Goal: Information Seeking & Learning: Learn about a topic

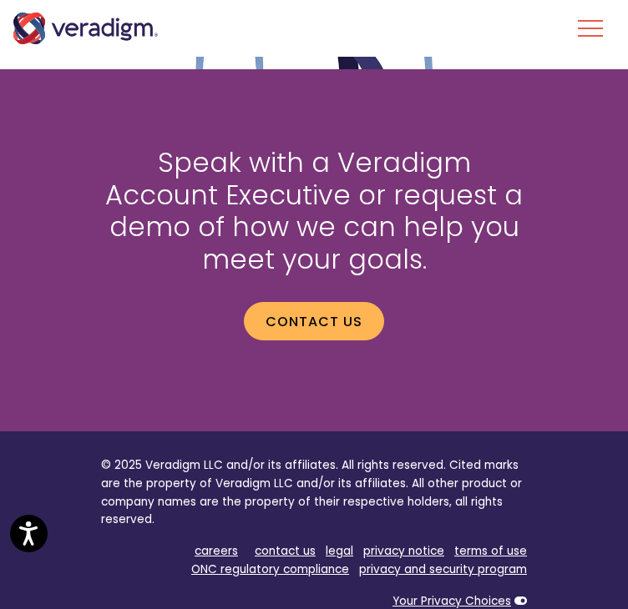
scroll to position [4264, 0]
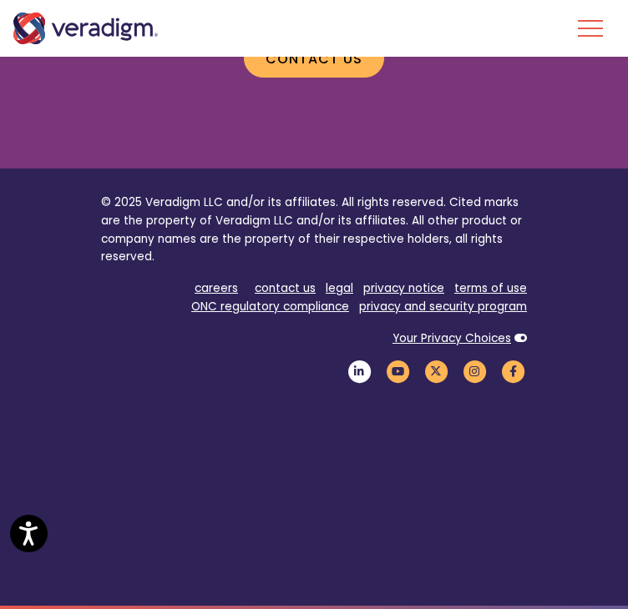
click at [364, 375] on icon "Veradigm LinkedIn Link" at bounding box center [359, 372] width 28 height 23
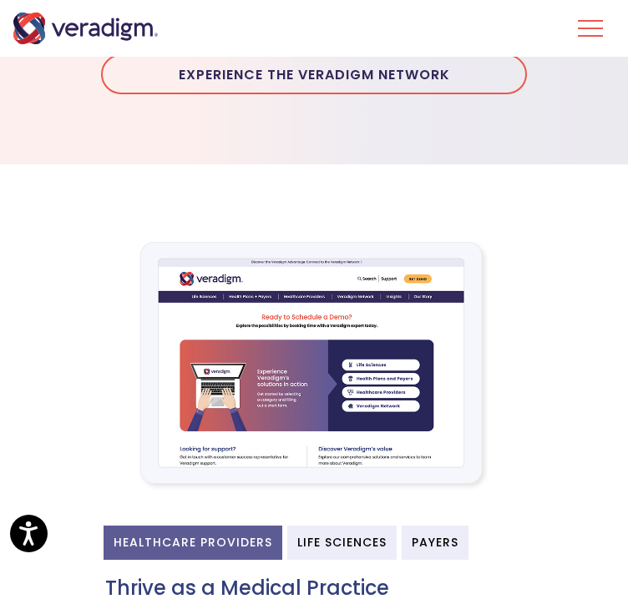
scroll to position [0, 0]
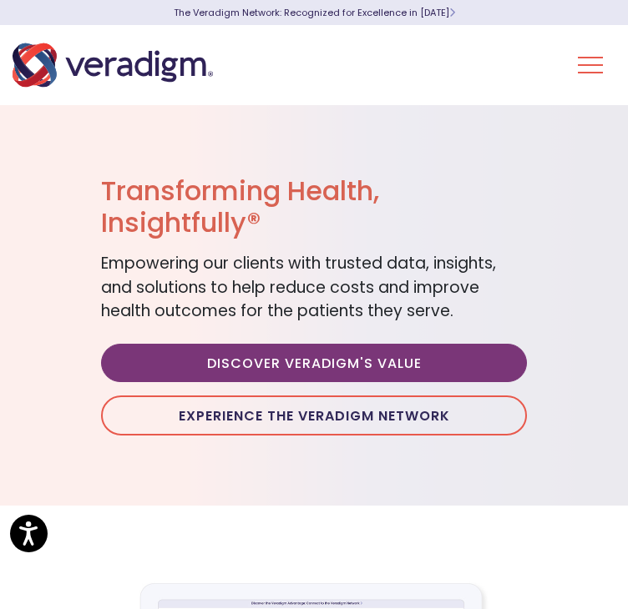
click at [594, 71] on button "Toggle Navigation Menu" at bounding box center [590, 64] width 25 height 43
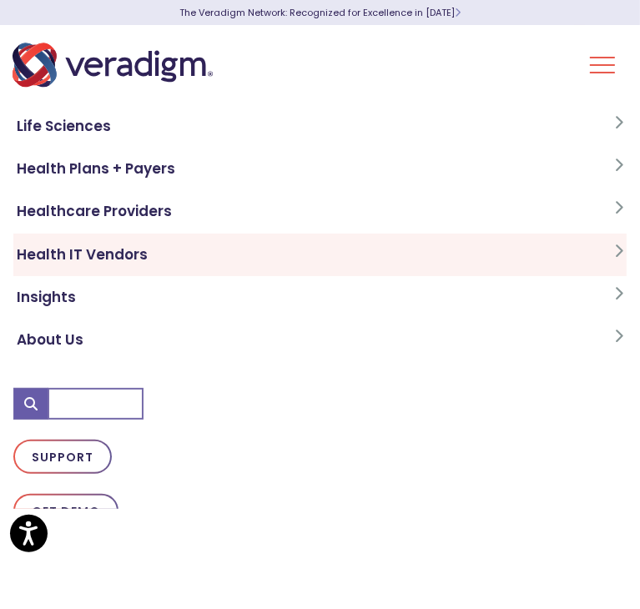
click at [159, 261] on link "Health IT Vendors" at bounding box center [319, 255] width 613 height 43
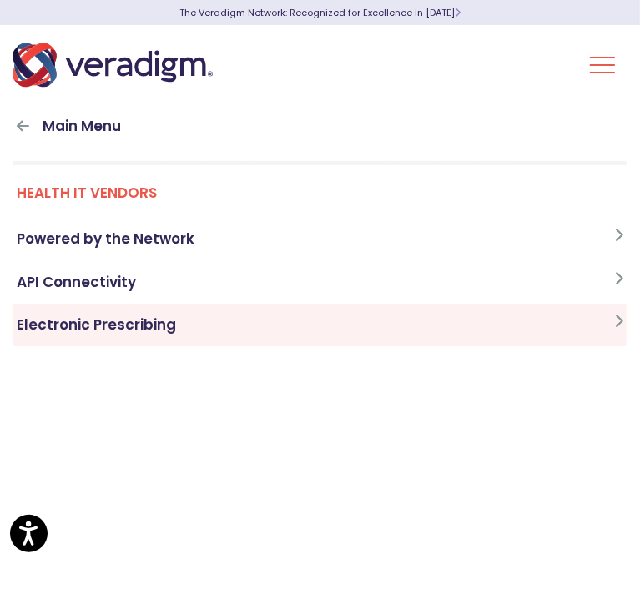
click at [132, 323] on link "Electronic Prescribing" at bounding box center [319, 325] width 613 height 43
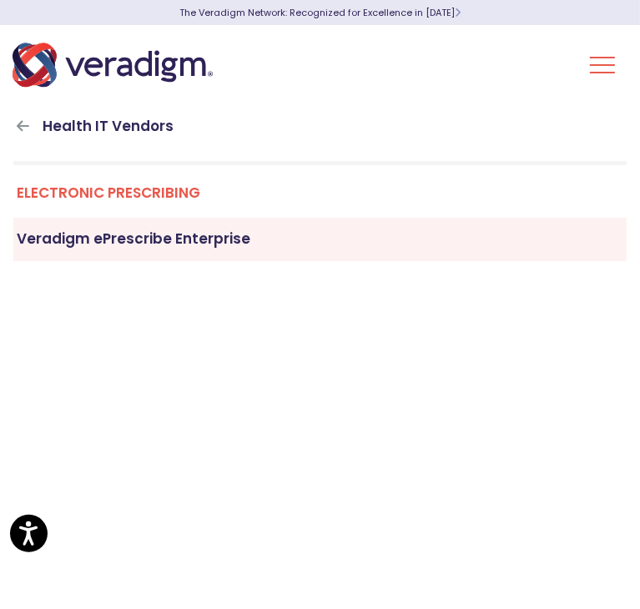
click at [122, 245] on link "Veradigm ePrescribe Enterprise" at bounding box center [319, 239] width 613 height 43
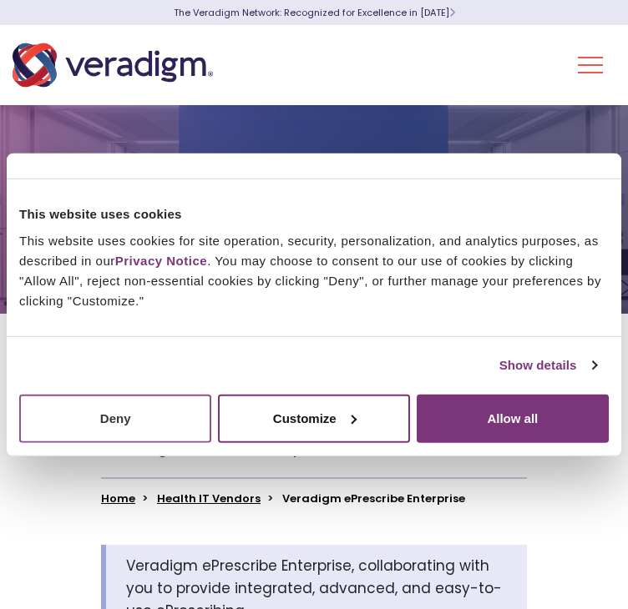
click at [160, 426] on button "Deny" at bounding box center [115, 418] width 192 height 48
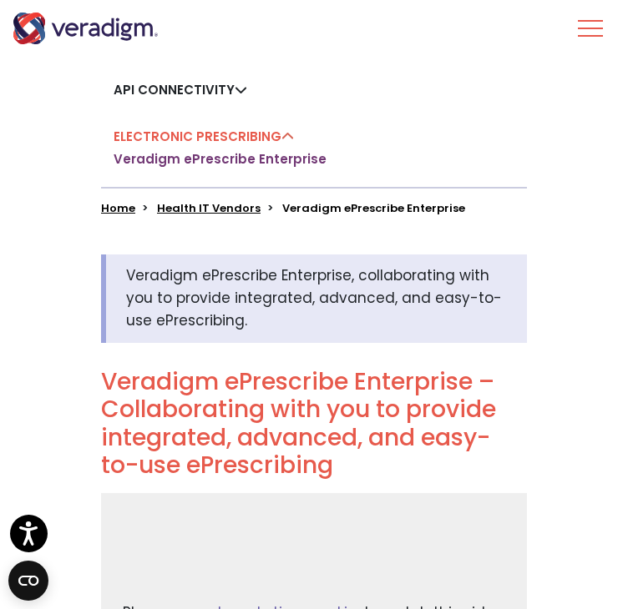
scroll to position [290, 0]
click at [150, 408] on h2 "Veradigm ePrescribe Enterprise – Collaborating with you to provide integrated, …" at bounding box center [314, 424] width 426 height 112
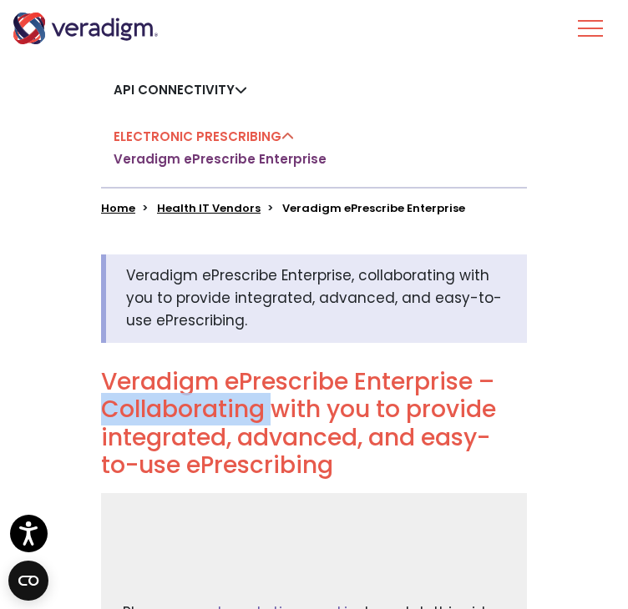
click at [150, 408] on h2 "Veradigm ePrescribe Enterprise – Collaborating with you to provide integrated, …" at bounding box center [314, 424] width 426 height 112
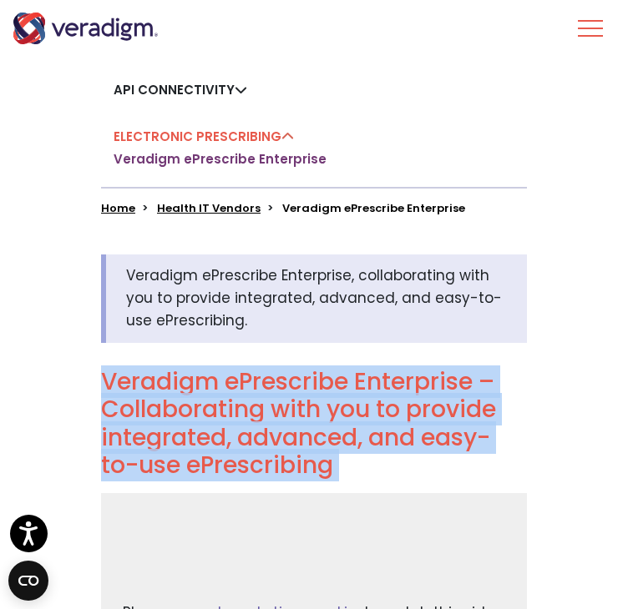
click at [150, 408] on h2 "Veradigm ePrescribe Enterprise – Collaborating with you to provide integrated, …" at bounding box center [314, 424] width 426 height 112
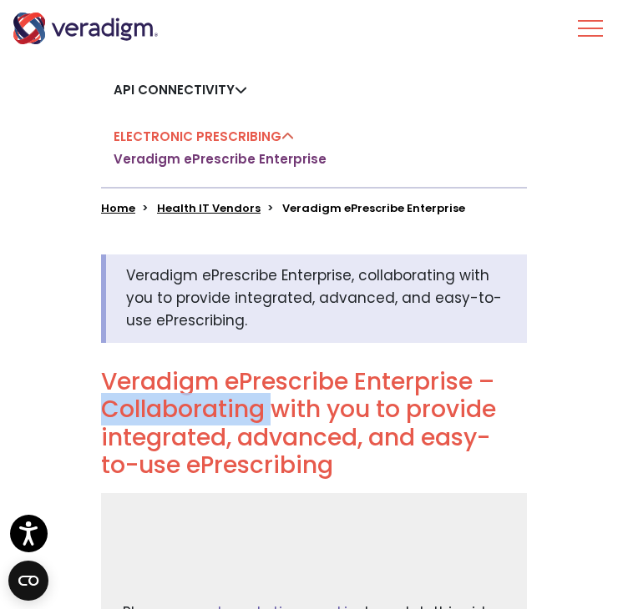
click at [150, 408] on h2 "Veradigm ePrescribe Enterprise – Collaborating with you to provide integrated, …" at bounding box center [314, 424] width 426 height 112
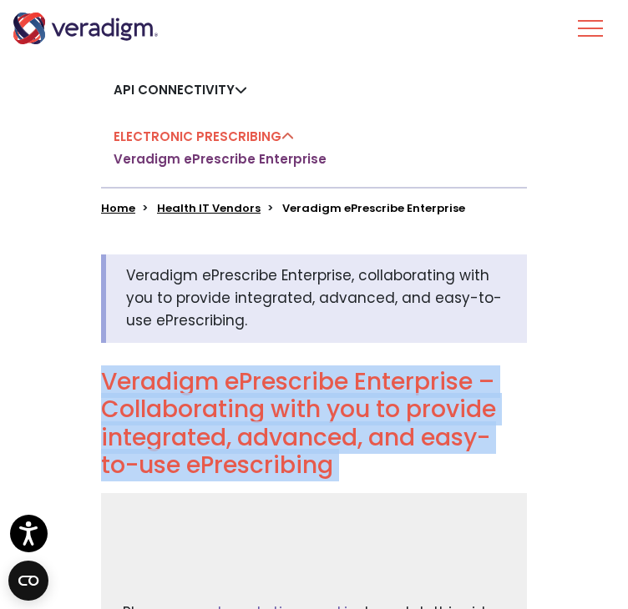
click at [150, 408] on h2 "Veradigm ePrescribe Enterprise – Collaborating with you to provide integrated, …" at bounding box center [314, 424] width 426 height 112
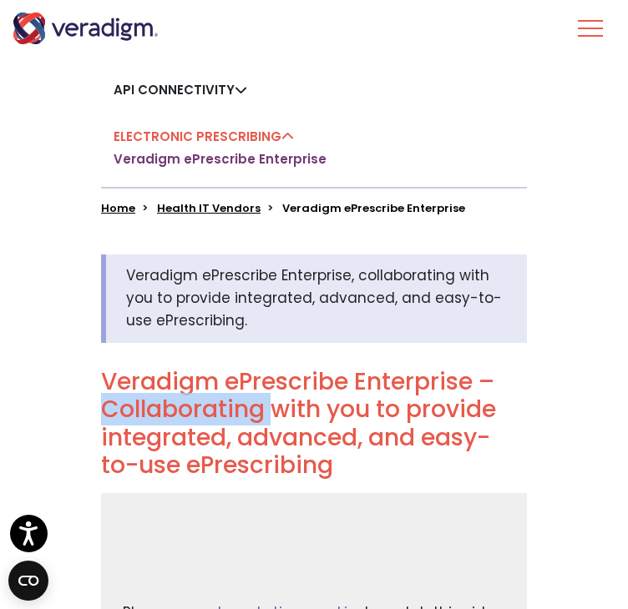
click at [150, 408] on h2 "Veradigm ePrescribe Enterprise – Collaborating with you to provide integrated, …" at bounding box center [314, 424] width 426 height 112
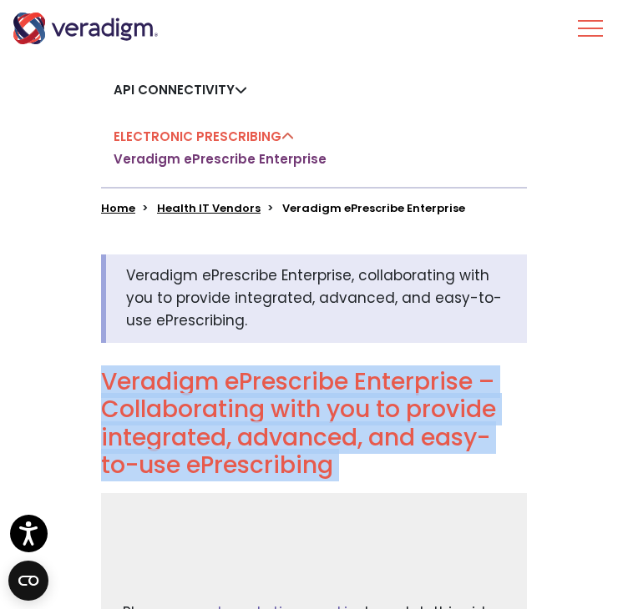
click at [150, 408] on h2 "Veradigm ePrescribe Enterprise – Collaborating with you to provide integrated, …" at bounding box center [314, 424] width 426 height 112
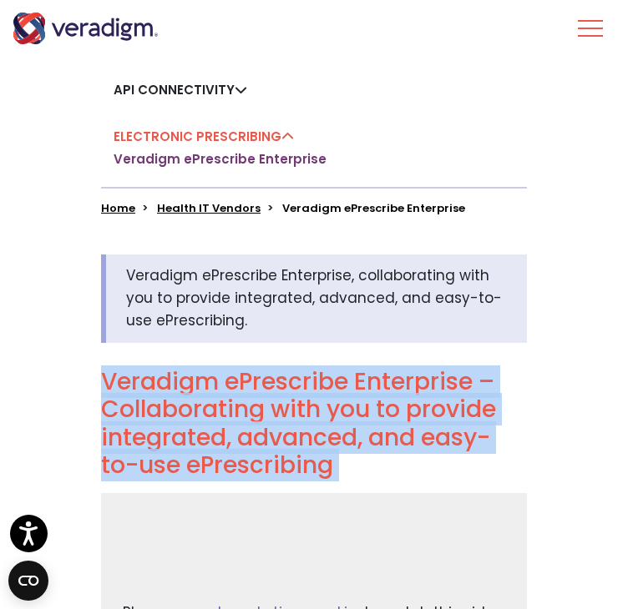
click at [150, 408] on h2 "Veradigm ePrescribe Enterprise – Collaborating with you to provide integrated, …" at bounding box center [314, 424] width 426 height 112
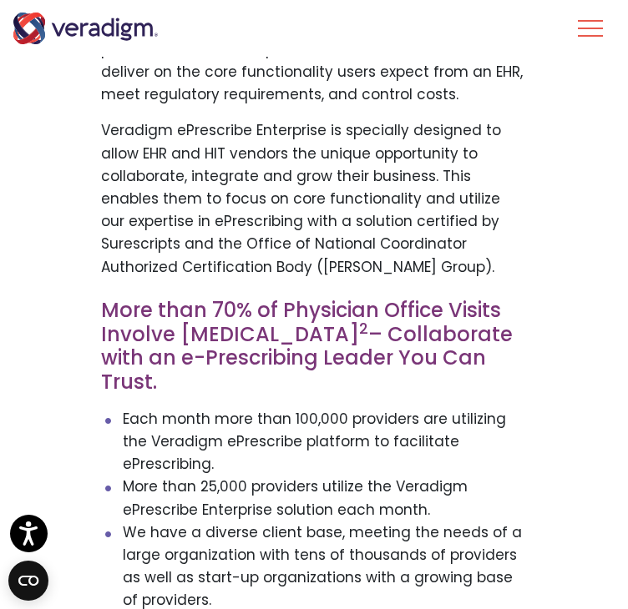
scroll to position [1132, 0]
click at [138, 312] on h3 "More than 70% of Physician Office Visits Involve Drug Therapy 2 – Collaborate w…" at bounding box center [314, 347] width 426 height 96
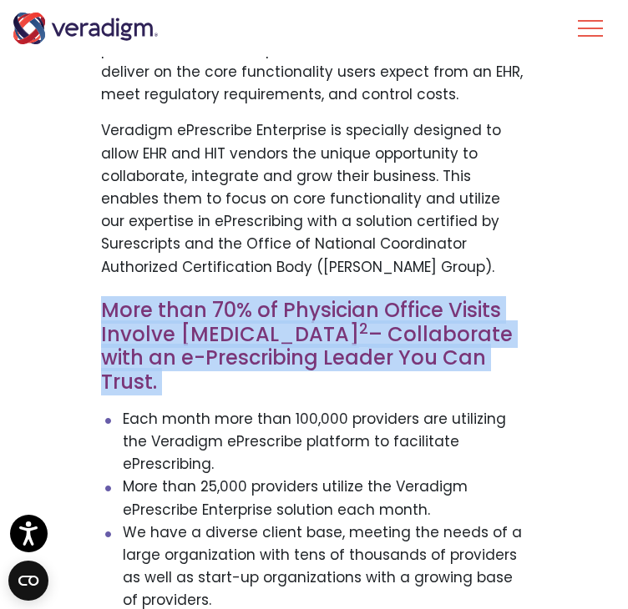
click at [138, 312] on h3 "More than 70% of Physician Office Visits Involve Drug Therapy 2 – Collaborate w…" at bounding box center [314, 347] width 426 height 96
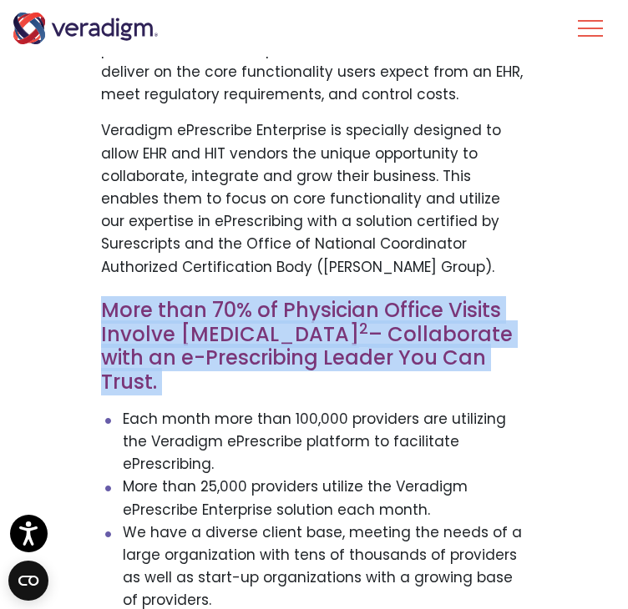
click at [134, 326] on h3 "More than 70% of Physician Office Visits Involve Drug Therapy 2 – Collaborate w…" at bounding box center [314, 347] width 426 height 96
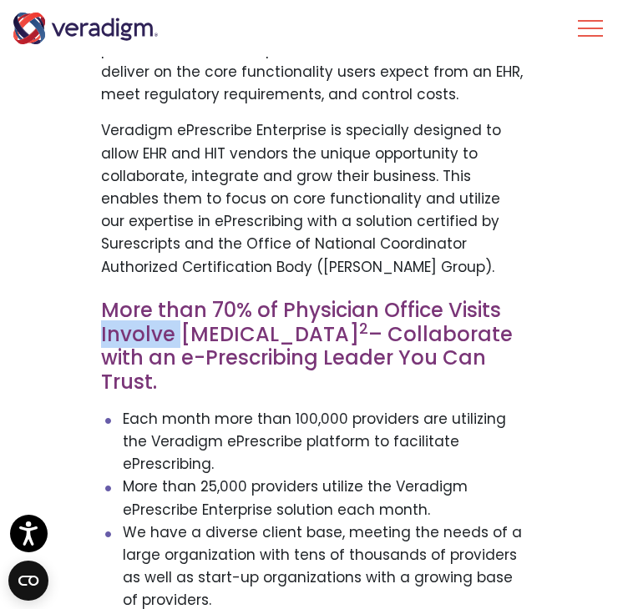
click at [134, 326] on h3 "More than 70% of Physician Office Visits Involve Drug Therapy 2 – Collaborate w…" at bounding box center [314, 347] width 426 height 96
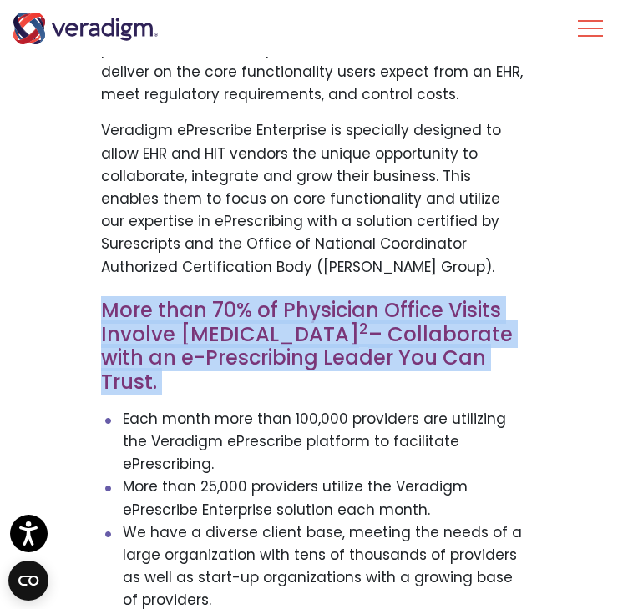
click at [134, 326] on h3 "More than 70% of Physician Office Visits Involve Drug Therapy 2 – Collaborate w…" at bounding box center [314, 347] width 426 height 96
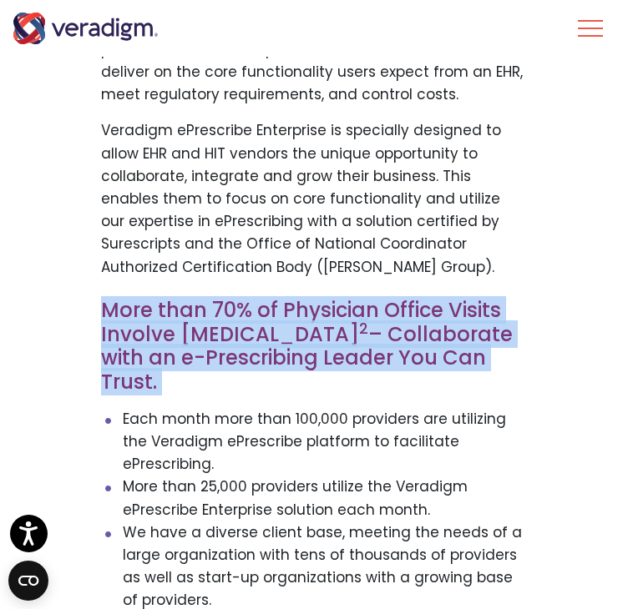
click at [134, 326] on h3 "More than 70% of Physician Office Visits Involve Drug Therapy 2 – Collaborate w…" at bounding box center [314, 347] width 426 height 96
drag, startPoint x: 134, startPoint y: 326, endPoint x: 70, endPoint y: 328, distance: 63.5
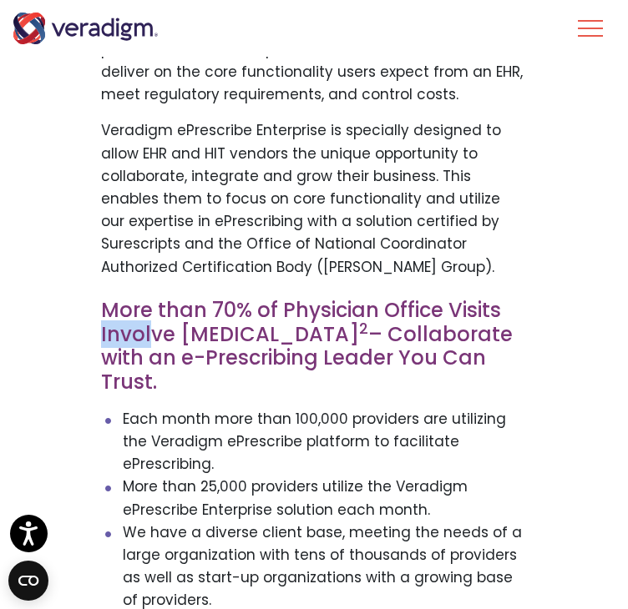
drag, startPoint x: 70, startPoint y: 328, endPoint x: 147, endPoint y: 329, distance: 76.8
click at [147, 329] on h3 "More than 70% of Physician Office Visits Involve Drug Therapy 2 – Collaborate w…" at bounding box center [314, 347] width 426 height 96
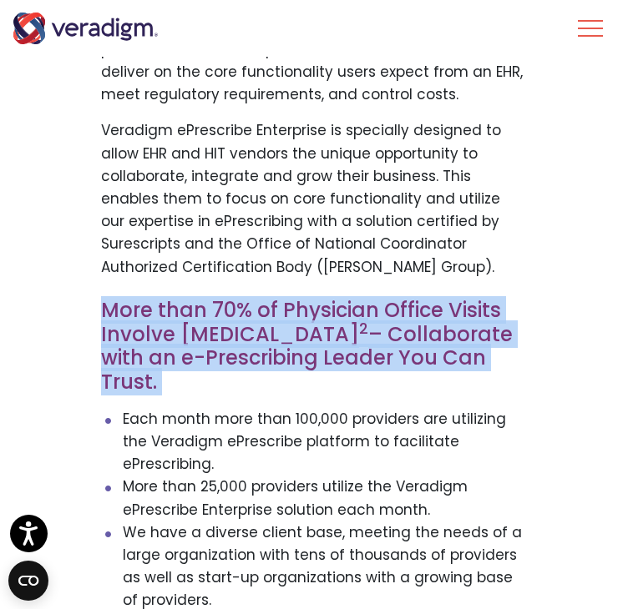
click at [147, 329] on h3 "More than 70% of Physician Office Visits Involve Drug Therapy 2 – Collaborate w…" at bounding box center [314, 347] width 426 height 96
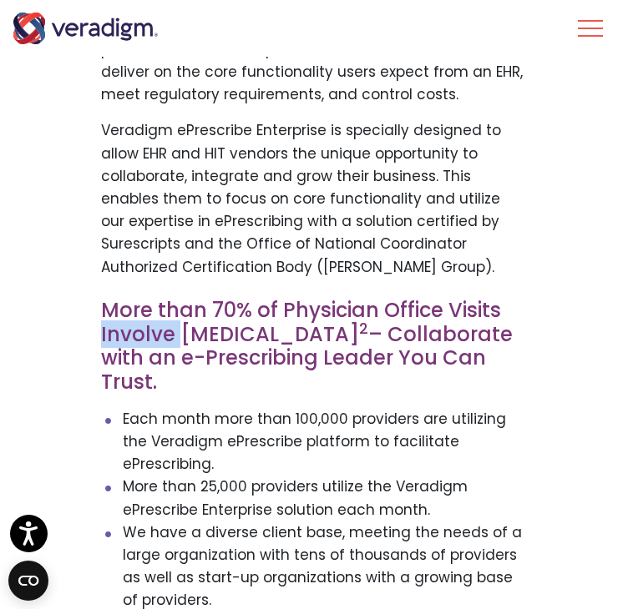
click at [147, 329] on h3 "More than 70% of Physician Office Visits Involve Drug Therapy 2 – Collaborate w…" at bounding box center [314, 347] width 426 height 96
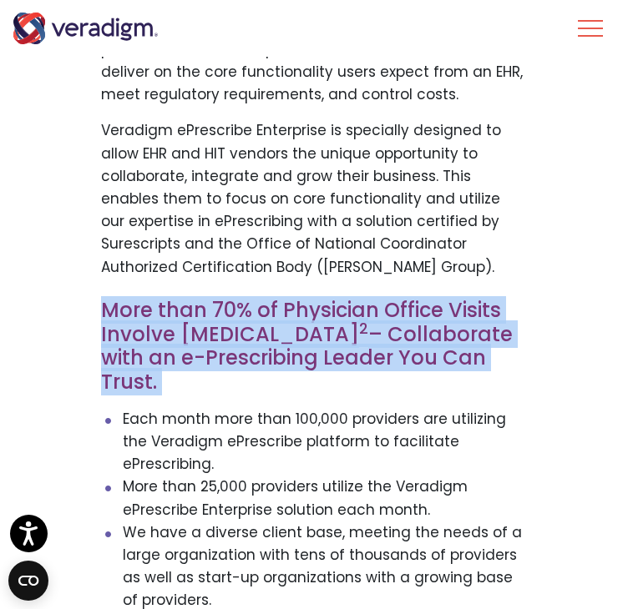
click at [147, 329] on h3 "More than 70% of Physician Office Visits Involve Drug Therapy 2 – Collaborate w…" at bounding box center [314, 347] width 426 height 96
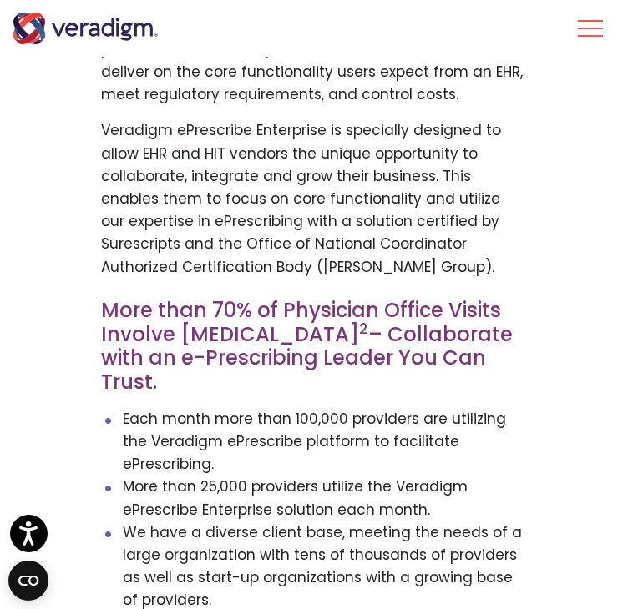
click at [154, 345] on h3 "More than 70% of Physician Office Visits Involve Drug Therapy 2 – Collaborate w…" at bounding box center [314, 347] width 426 height 96
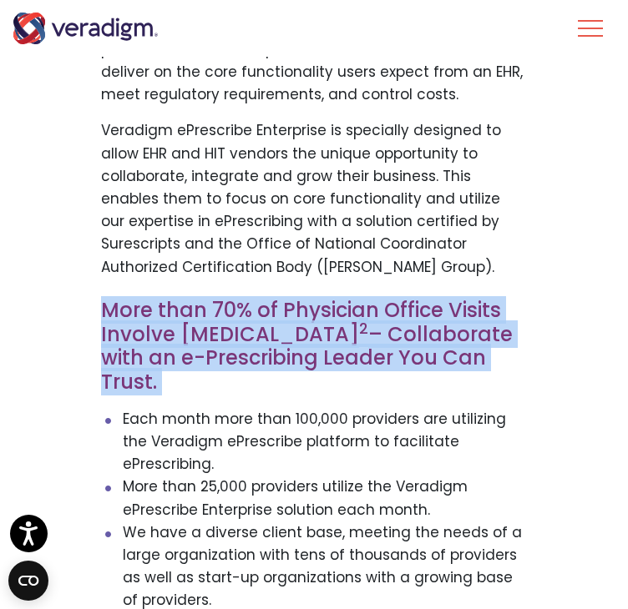
click at [154, 345] on h3 "More than 70% of Physician Office Visits Involve Drug Therapy 2 – Collaborate w…" at bounding box center [314, 347] width 426 height 96
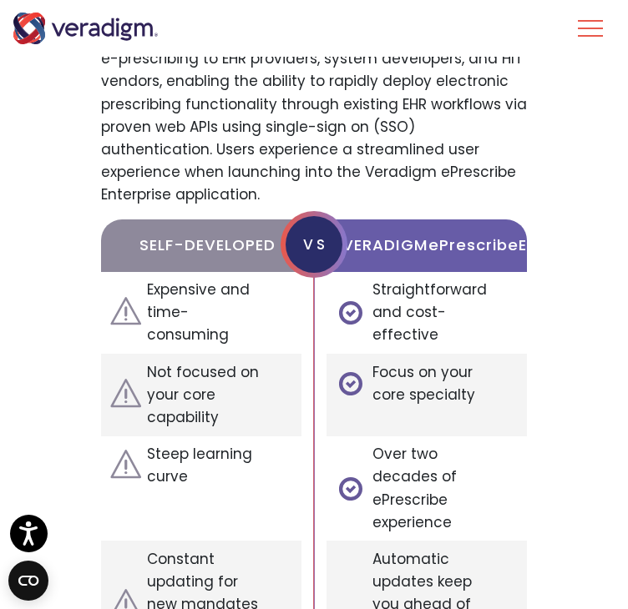
scroll to position [1952, 0]
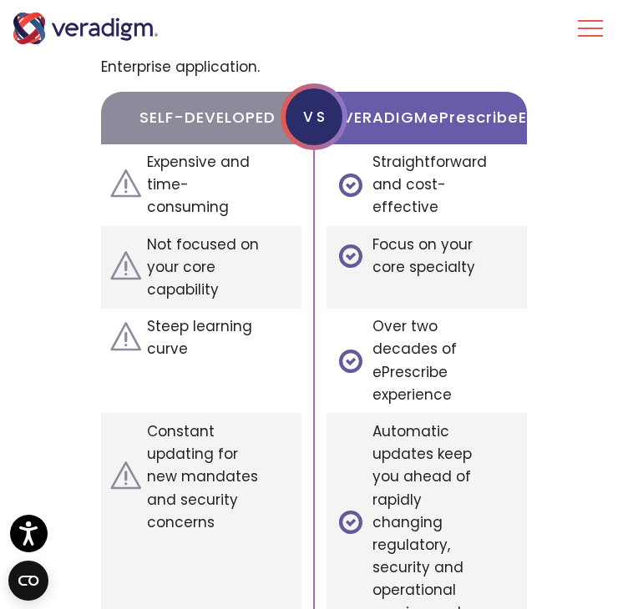
click at [199, 114] on h4 "Self-Developed" at bounding box center [207, 117] width 156 height 18
click at [199, 171] on li "Expensive and time-consuming" at bounding box center [188, 185] width 174 height 83
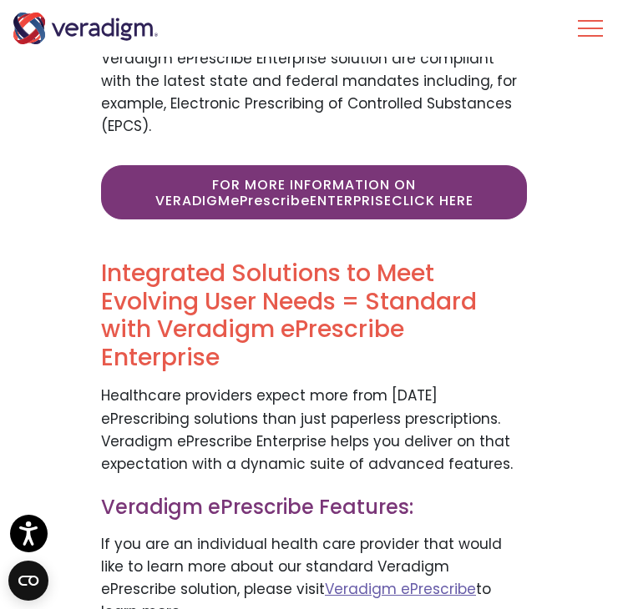
scroll to position [2796, 0]
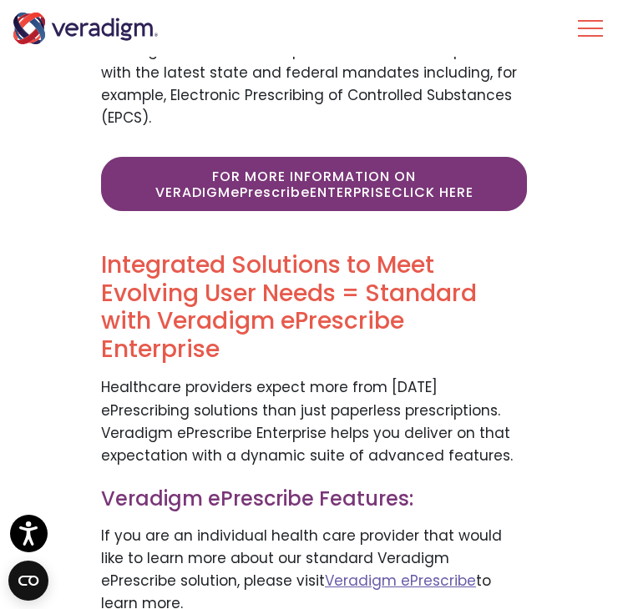
click at [183, 292] on h2 "Integrated Solutions to Meet Evolving User Needs = Standard with Veradigm ePres…" at bounding box center [314, 307] width 426 height 112
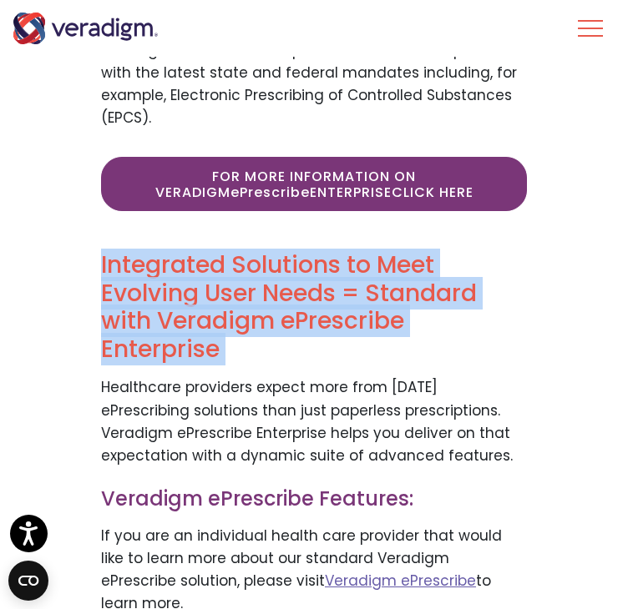
click at [183, 292] on h2 "Integrated Solutions to Meet Evolving User Needs = Standard with Veradigm ePres…" at bounding box center [314, 307] width 426 height 112
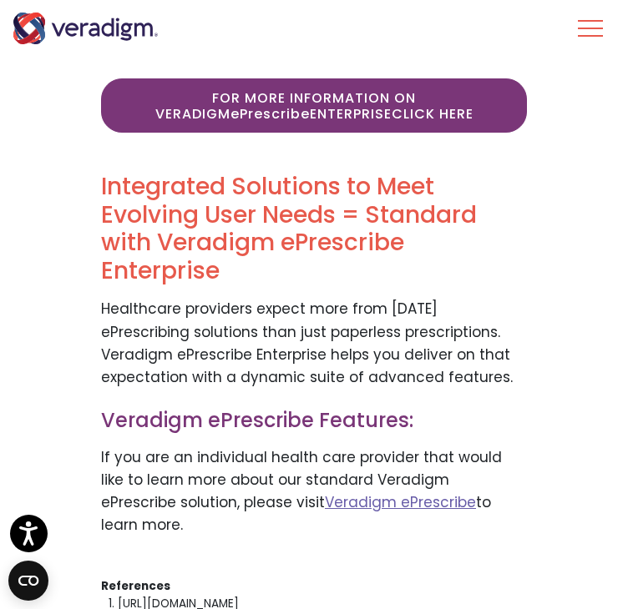
click at [157, 409] on h3 "Veradigm ePrescribe Features:" at bounding box center [314, 421] width 426 height 24
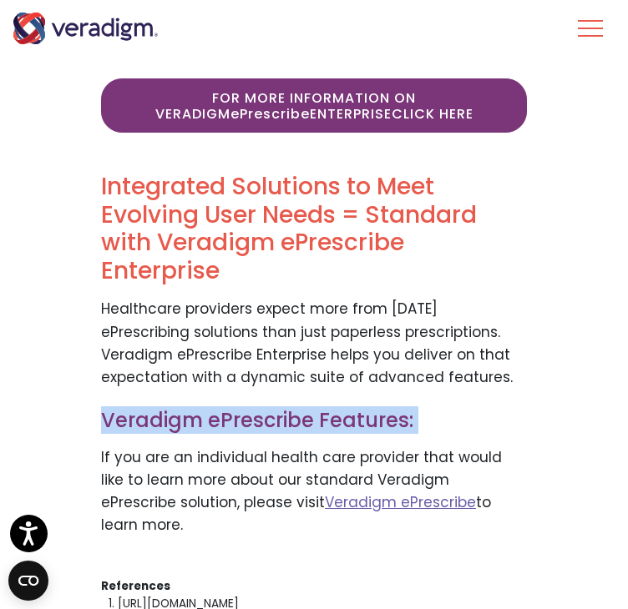
click at [157, 409] on h3 "Veradigm ePrescribe Features:" at bounding box center [314, 421] width 426 height 24
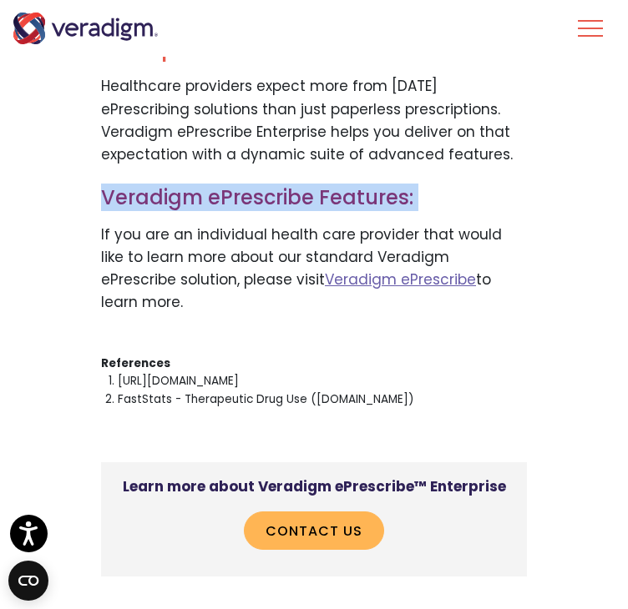
scroll to position [3098, 0]
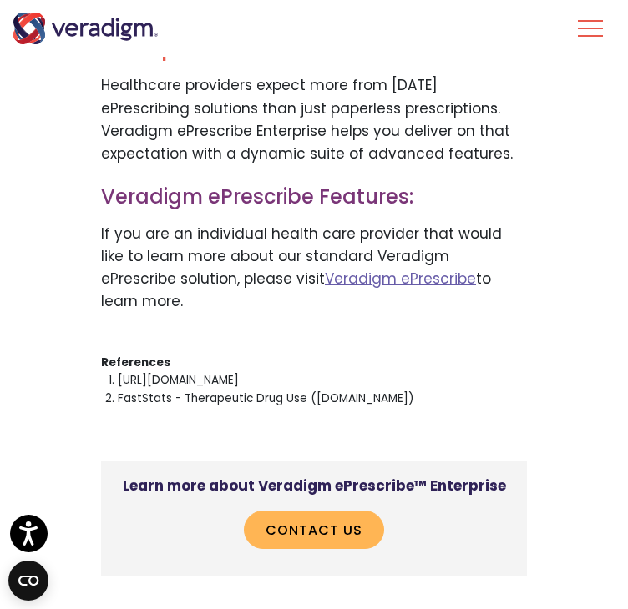
click at [165, 223] on p "If you are an individual health care provider that would like to learn more abo…" at bounding box center [314, 268] width 426 height 91
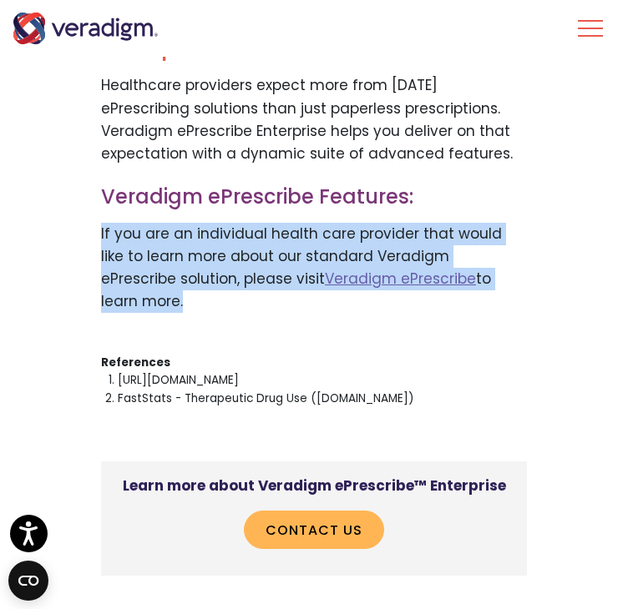
click at [165, 223] on p "If you are an individual health care provider that would like to learn more abo…" at bounding box center [314, 268] width 426 height 91
click at [164, 254] on p "If you are an individual health care provider that would like to learn more abo…" at bounding box center [314, 268] width 426 height 91
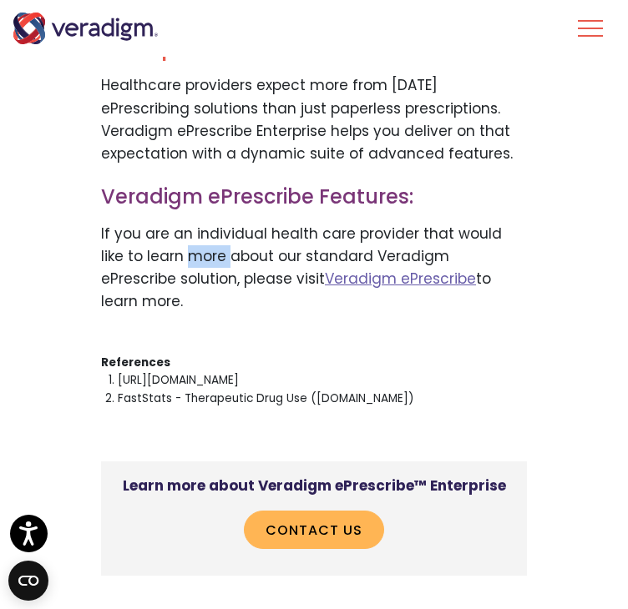
click at [164, 254] on p "If you are an individual health care provider that would like to learn more abo…" at bounding box center [314, 268] width 426 height 91
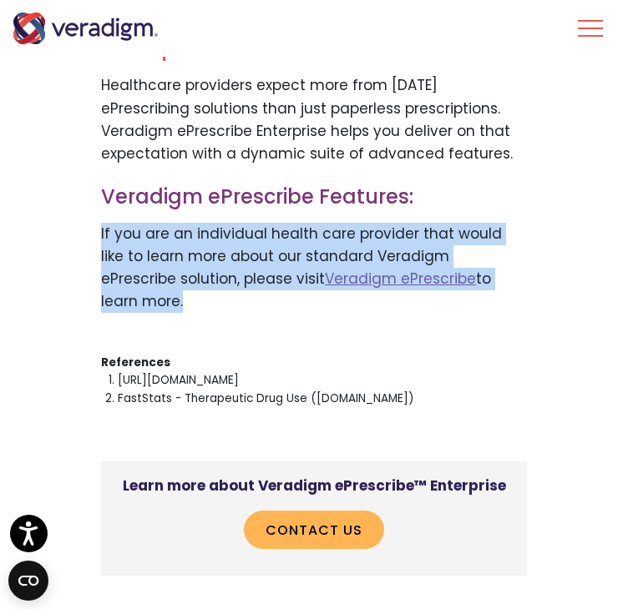
click at [164, 254] on p "If you are an individual health care provider that would like to learn more abo…" at bounding box center [314, 268] width 426 height 91
click at [133, 265] on p "If you are an individual health care provider that would like to learn more abo…" at bounding box center [314, 268] width 426 height 91
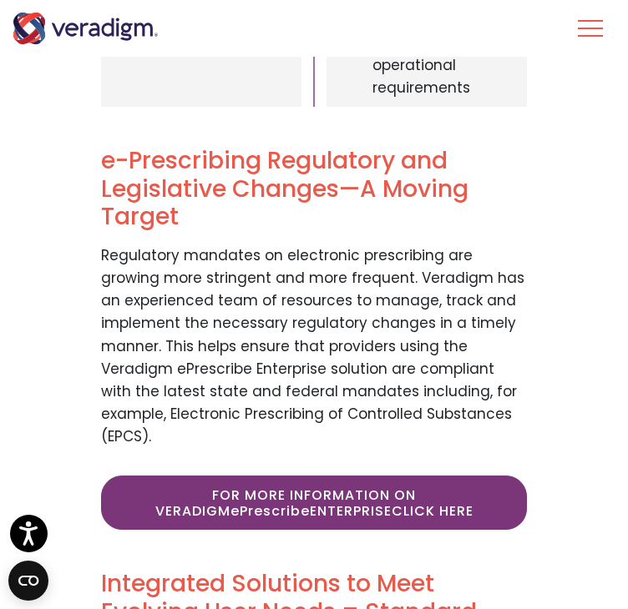
scroll to position [2454, 0]
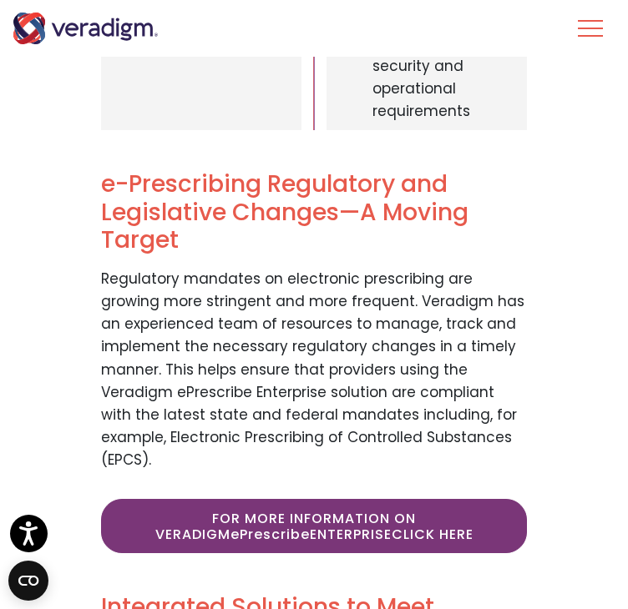
click at [132, 268] on p "Regulatory mandates on electronic prescribing are growing more stringent and mo…" at bounding box center [314, 370] width 426 height 204
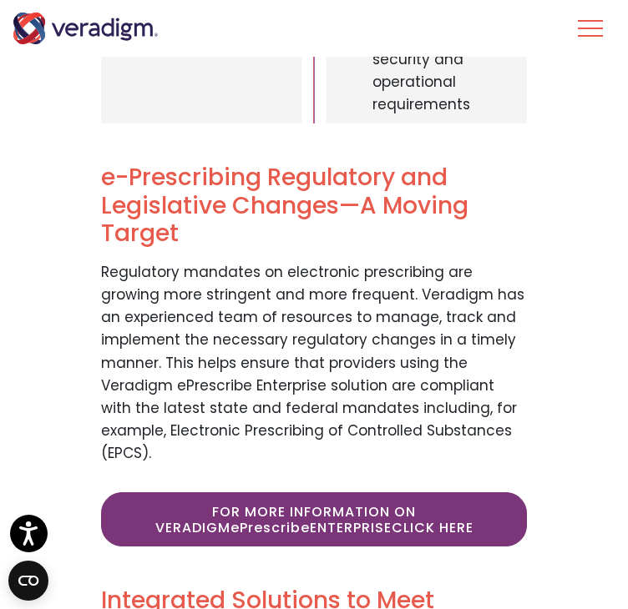
click at [149, 442] on p "Regulatory mandates on electronic prescribing are growing more stringent and mo…" at bounding box center [314, 363] width 426 height 204
click at [134, 442] on p "Regulatory mandates on electronic prescribing are growing more stringent and mo…" at bounding box center [314, 363] width 426 height 204
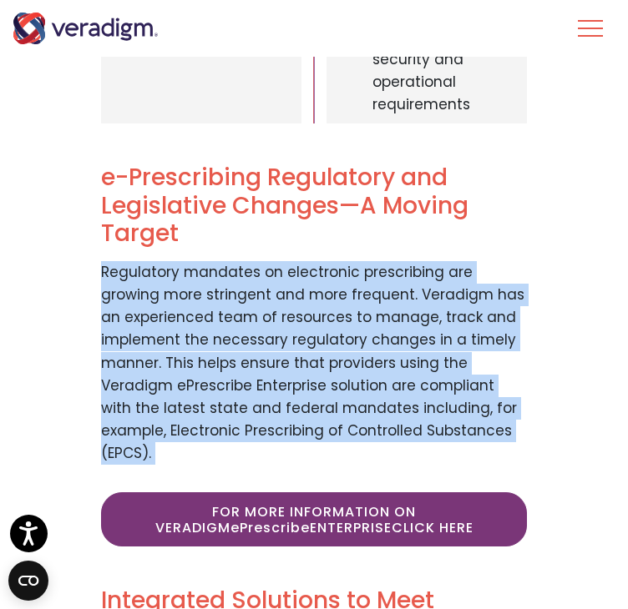
click at [134, 442] on p "Regulatory mandates on electronic prescribing are growing more stringent and mo…" at bounding box center [314, 363] width 426 height 204
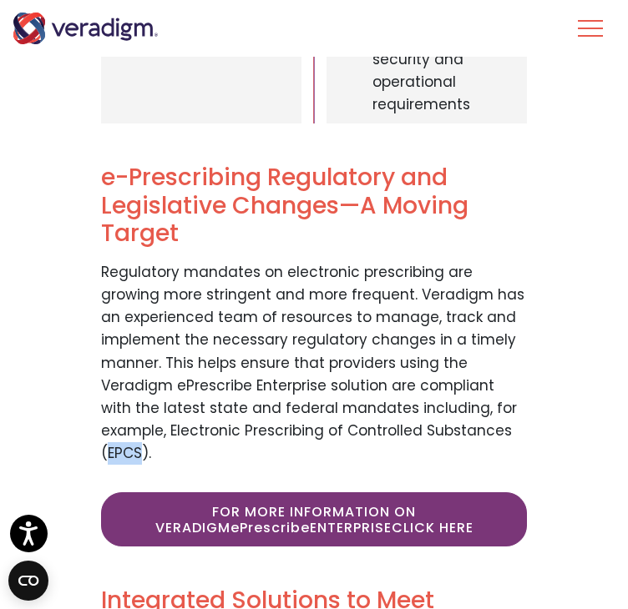
click at [134, 442] on p "Regulatory mandates on electronic prescribing are growing more stringent and mo…" at bounding box center [314, 363] width 426 height 204
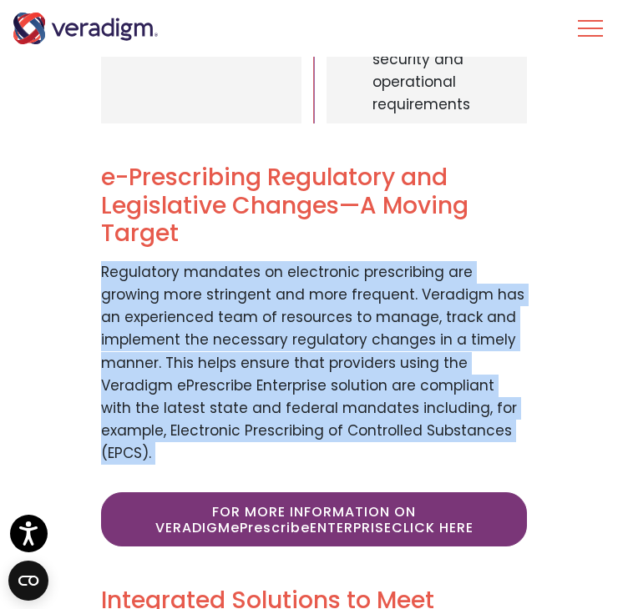
click at [134, 442] on p "Regulatory mandates on electronic prescribing are growing more stringent and mo…" at bounding box center [314, 363] width 426 height 204
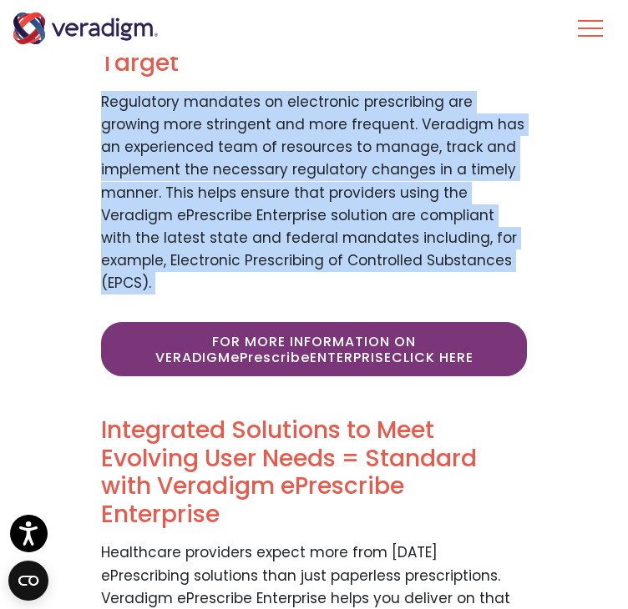
scroll to position [2654, 0]
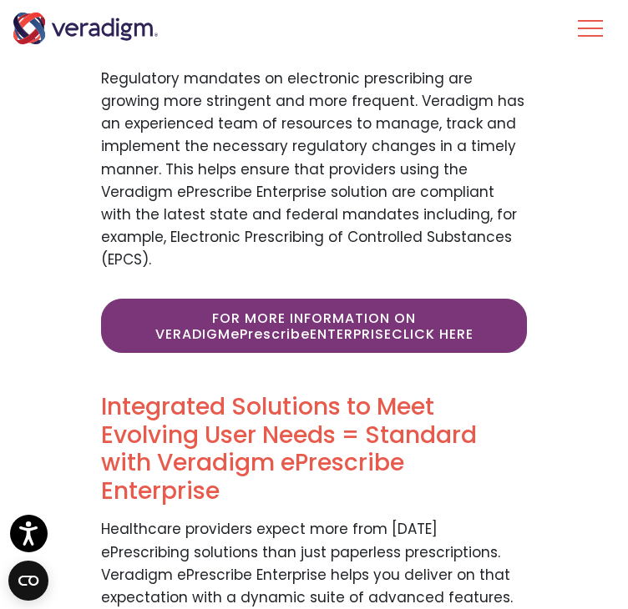
click at [142, 418] on h2 "Integrated Solutions to Meet Evolving User Needs = Standard with Veradigm ePres…" at bounding box center [314, 449] width 426 height 112
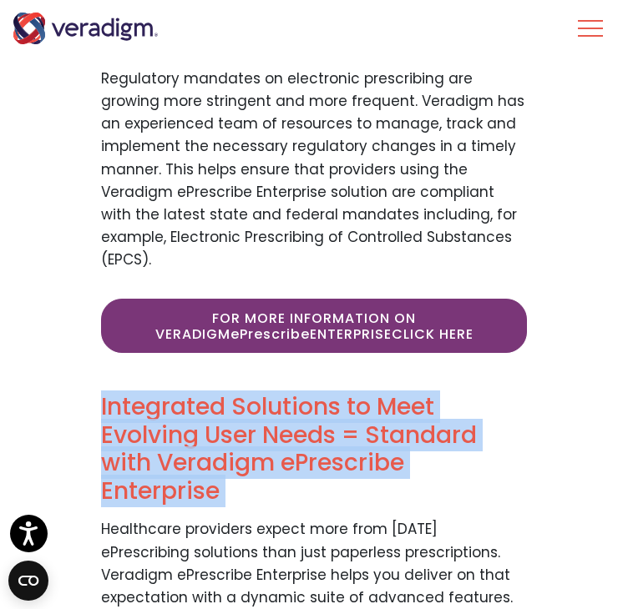
click at [142, 418] on h2 "Integrated Solutions to Meet Evolving User Needs = Standard with Veradigm ePres…" at bounding box center [314, 449] width 426 height 112
click at [152, 431] on h2 "Integrated Solutions to Meet Evolving User Needs = Standard with Veradigm ePres…" at bounding box center [314, 449] width 426 height 112
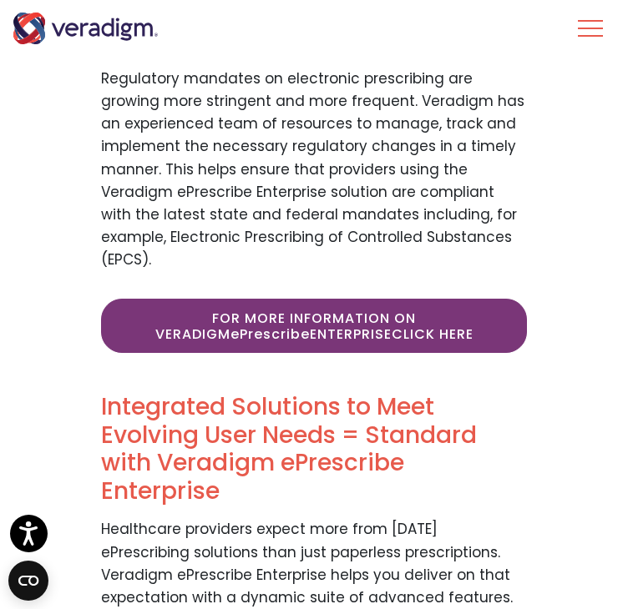
click at [159, 449] on h2 "Integrated Solutions to Meet Evolving User Needs = Standard with Veradigm ePres…" at bounding box center [314, 449] width 426 height 112
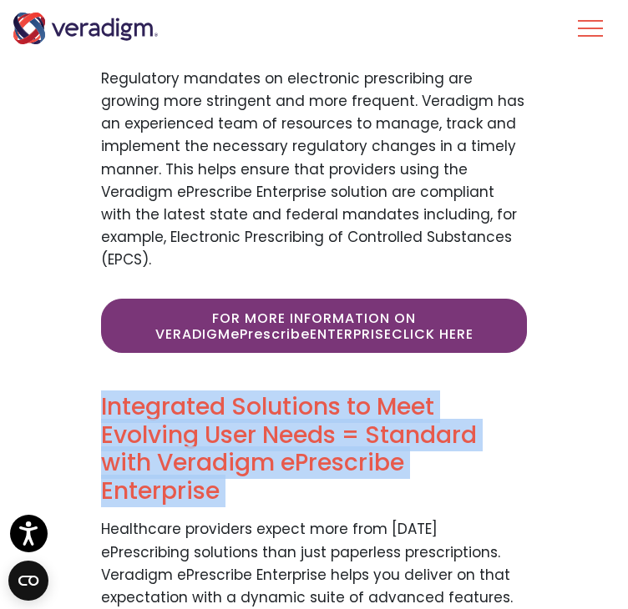
click at [159, 449] on h2 "Integrated Solutions to Meet Evolving User Needs = Standard with Veradigm ePres…" at bounding box center [314, 449] width 426 height 112
click at [178, 482] on h2 "Integrated Solutions to Meet Evolving User Needs = Standard with Veradigm ePres…" at bounding box center [314, 449] width 426 height 112
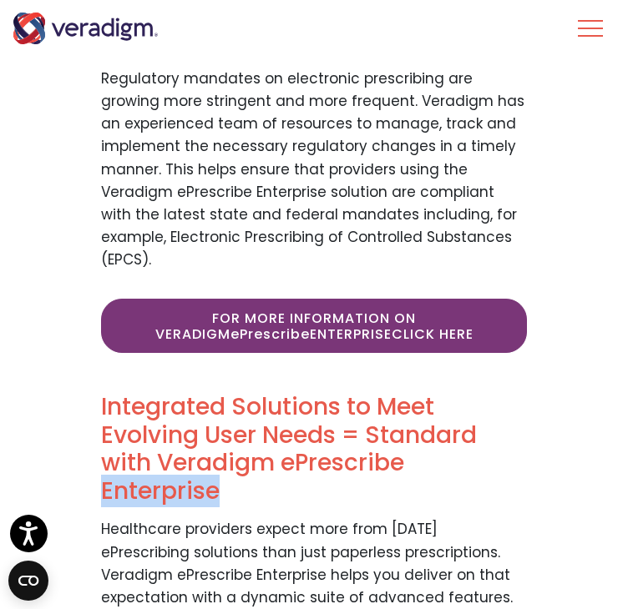
click at [178, 482] on h2 "Integrated Solutions to Meet Evolving User Needs = Standard with Veradigm ePres…" at bounding box center [314, 449] width 426 height 112
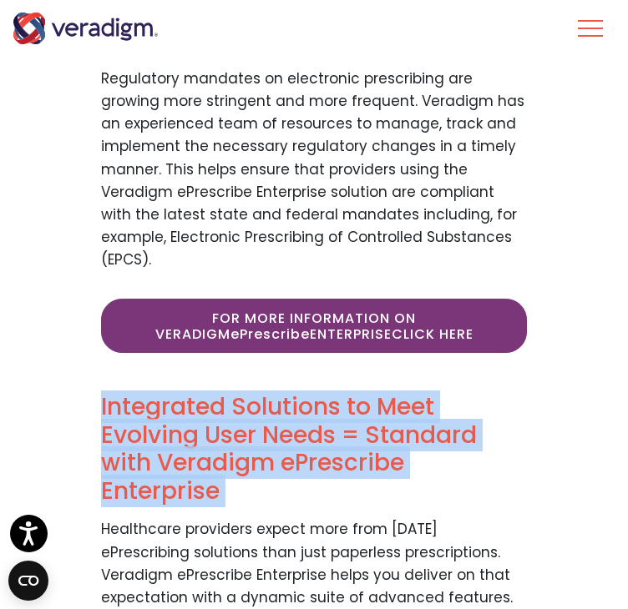
click at [178, 482] on h2 "Integrated Solutions to Meet Evolving User Needs = Standard with Veradigm ePres…" at bounding box center [314, 449] width 426 height 112
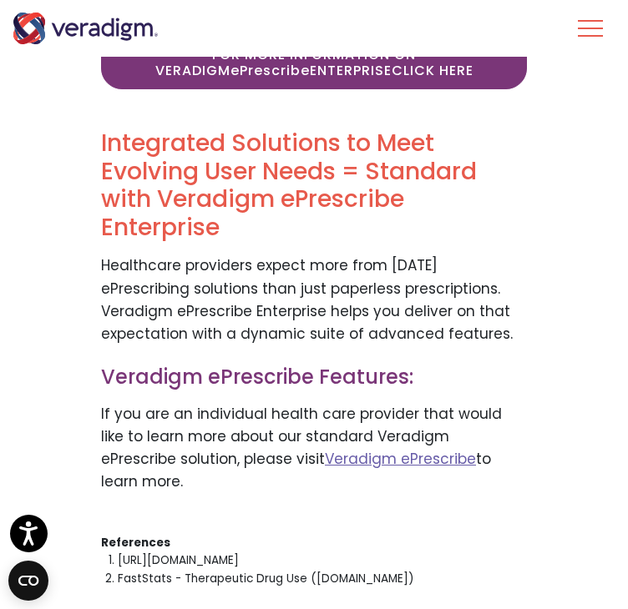
click at [154, 570] on li "FastStats - Therapeutic Drug Use (cdc.gov)" at bounding box center [322, 579] width 409 height 18
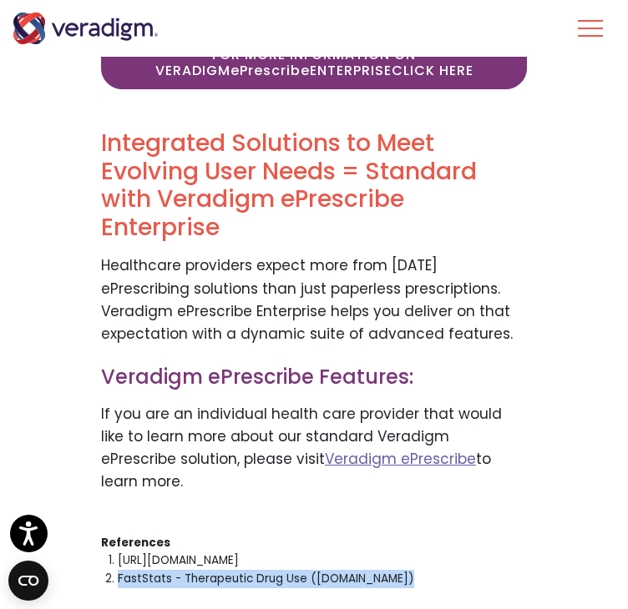
click at [154, 570] on li "FastStats - Therapeutic Drug Use (cdc.gov)" at bounding box center [322, 579] width 409 height 18
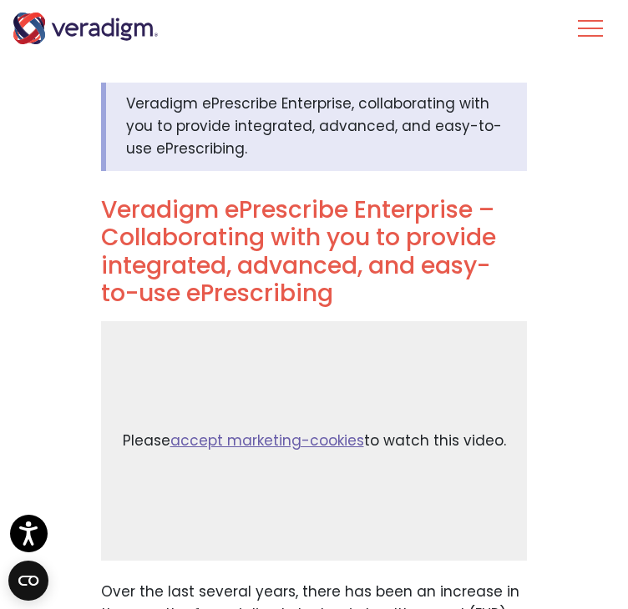
scroll to position [0, 0]
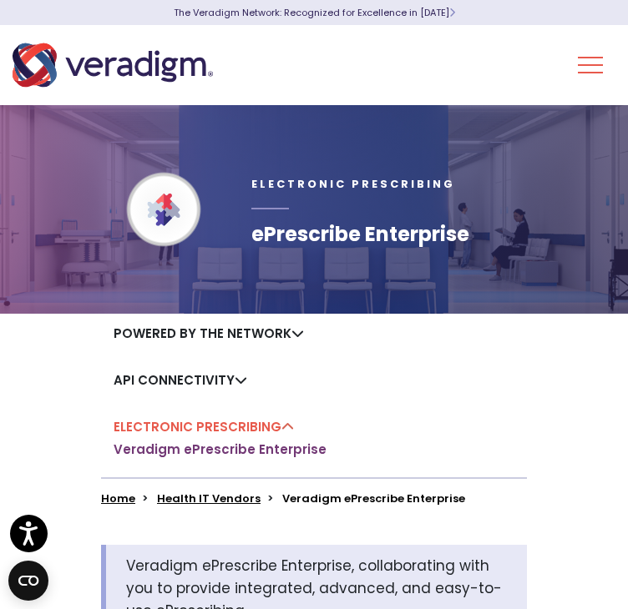
click at [135, 65] on img "Veradigm logo" at bounding box center [113, 65] width 200 height 55
